Goal: Transaction & Acquisition: Purchase product/service

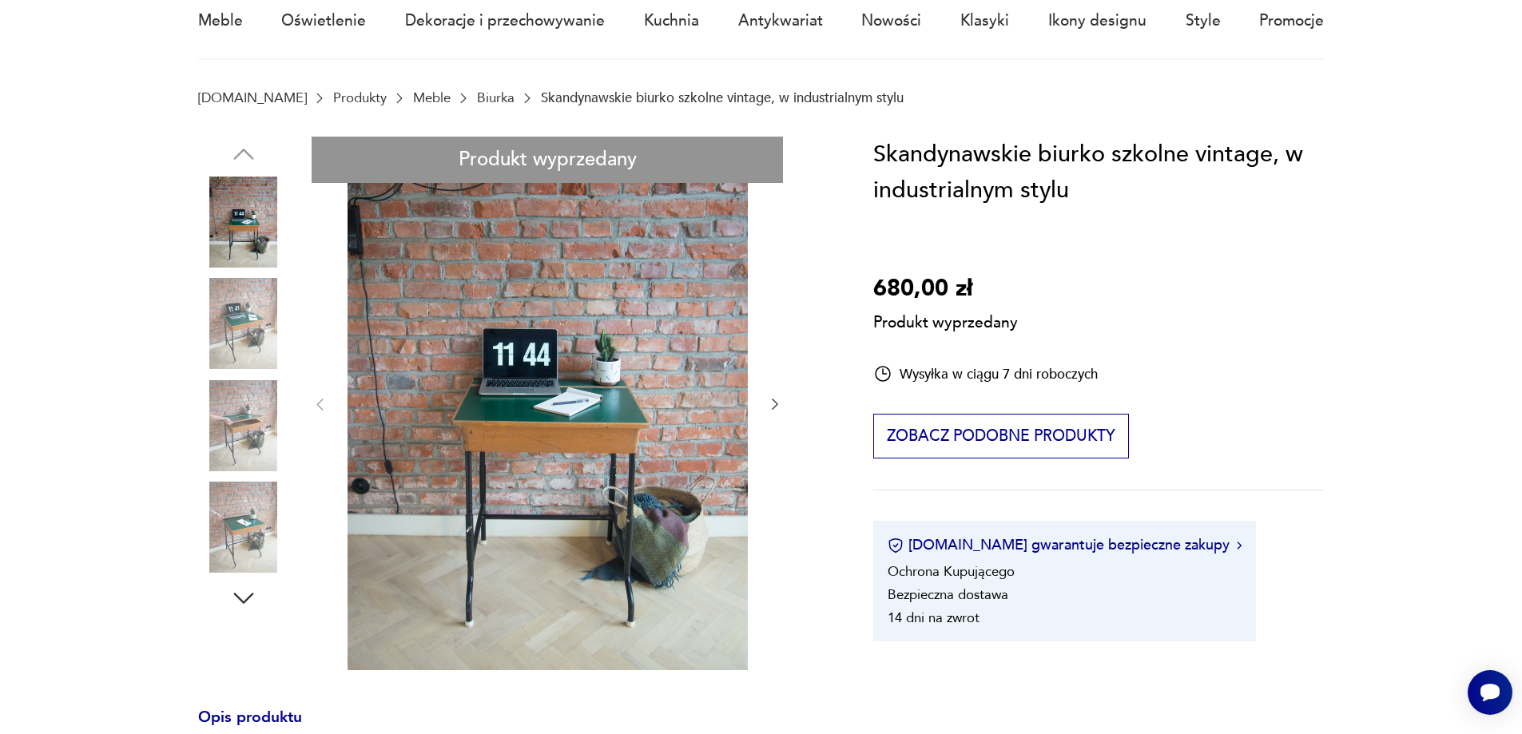
scroll to position [160, 0]
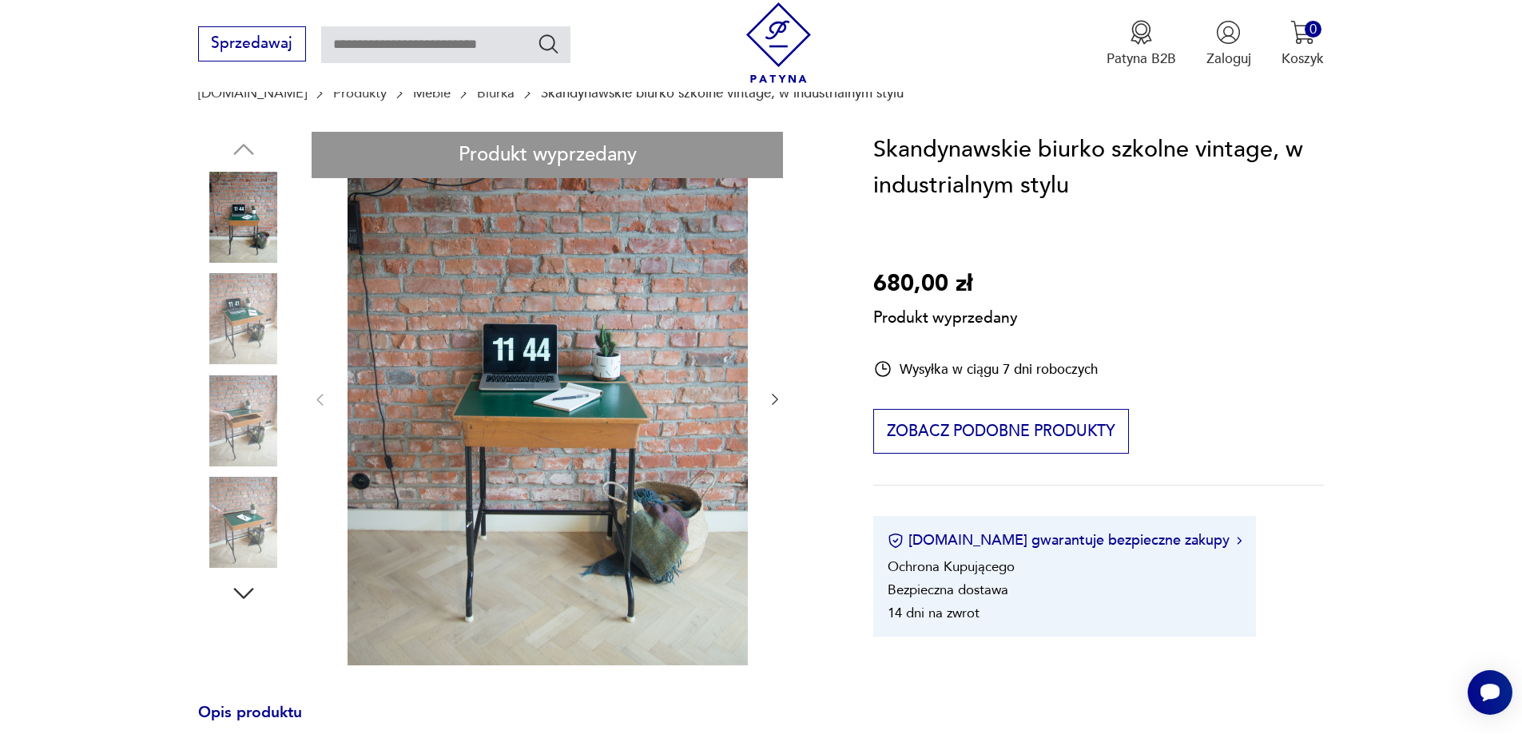
click at [216, 528] on div "Produkt wyprzedany Opis produktu Biurko szkolne, z uchylnym blatem z lat 50-60.…" at bounding box center [513, 706] width 630 height 1148
drag, startPoint x: 237, startPoint y: 530, endPoint x: 265, endPoint y: 536, distance: 28.7
click at [238, 530] on div "Produkt wyprzedany Opis produktu Biurko szkolne, z uchylnym blatem z lat 50-60.…" at bounding box center [513, 706] width 630 height 1148
click at [304, 536] on div "Produkt wyprzedany Opis produktu Biurko szkolne, z uchylnym blatem z lat 50-60.…" at bounding box center [513, 706] width 630 height 1148
click at [280, 518] on div "Produkt wyprzedany Opis produktu Biurko szkolne, z uchylnym blatem z lat 50-60.…" at bounding box center [513, 706] width 630 height 1148
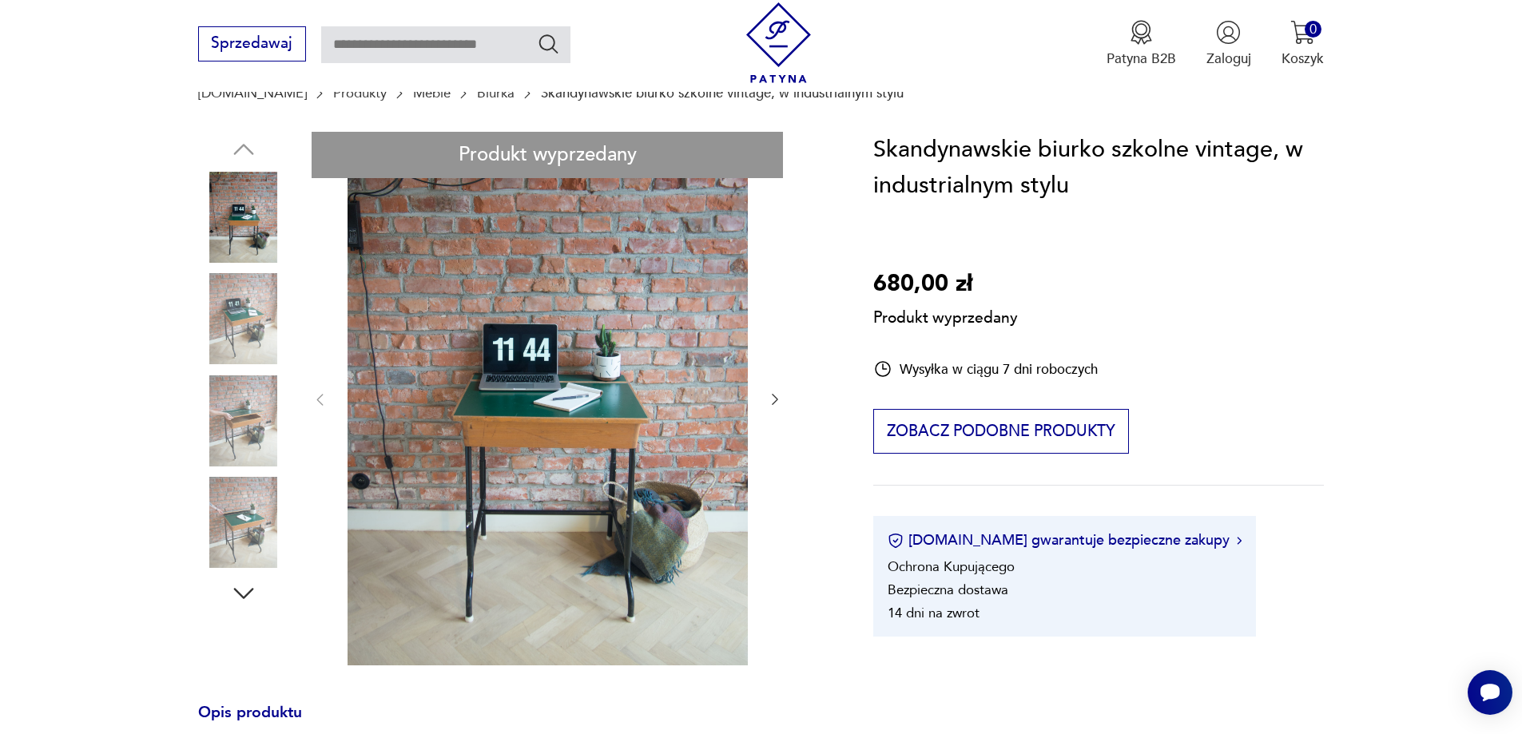
click at [262, 511] on div "Produkt wyprzedany Opis produktu Biurko szkolne, z uchylnym blatem z lat 50-60.…" at bounding box center [513, 706] width 630 height 1148
click at [252, 464] on div "Produkt wyprzedany Opis produktu Biurko szkolne, z uchylnym blatem z lat 50-60.…" at bounding box center [513, 706] width 630 height 1148
click at [257, 427] on div "Produkt wyprzedany Opis produktu Biurko szkolne, z uchylnym blatem z lat 50-60.…" at bounding box center [513, 706] width 630 height 1148
